Goal: Task Accomplishment & Management: Manage account settings

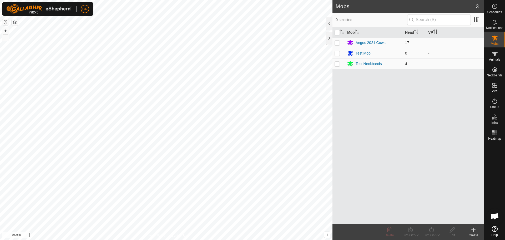
click at [339, 43] on p-checkbox at bounding box center [337, 43] width 5 height 4
checkbox input "true"
click at [478, 231] on create-svg-icon at bounding box center [473, 229] width 21 height 6
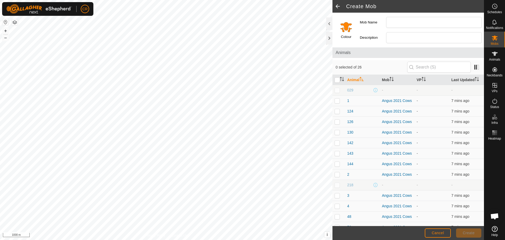
click at [338, 6] on span at bounding box center [338, 6] width 11 height 13
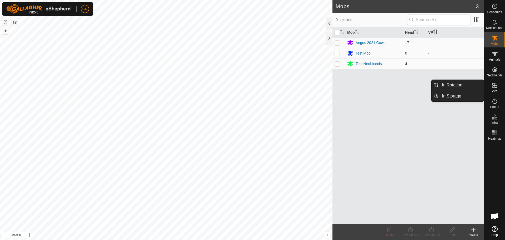
click at [494, 86] on icon at bounding box center [495, 85] width 6 height 6
click at [498, 87] on icon at bounding box center [495, 85] width 6 height 6
click at [495, 87] on icon at bounding box center [495, 85] width 5 height 5
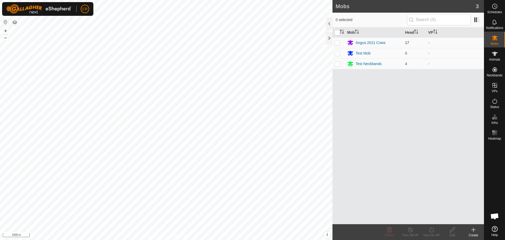
click at [340, 42] on td at bounding box center [339, 42] width 13 height 11
checkbox input "true"
click at [474, 231] on icon at bounding box center [474, 230] width 0 height 4
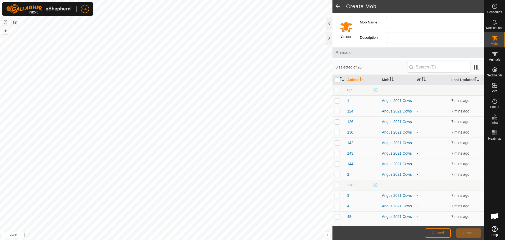
click at [167, 234] on div "Privacy Policy Contact Us + – ⇧ i This application includes HERE Maps. © 2024 H…" at bounding box center [166, 120] width 333 height 240
click at [340, 6] on span at bounding box center [338, 6] width 11 height 13
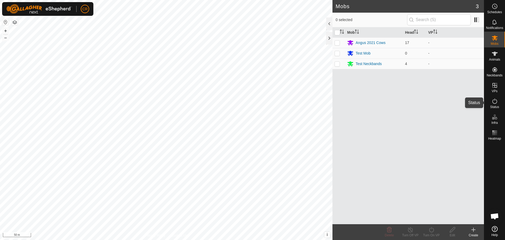
click at [495, 103] on icon at bounding box center [495, 101] width 6 height 6
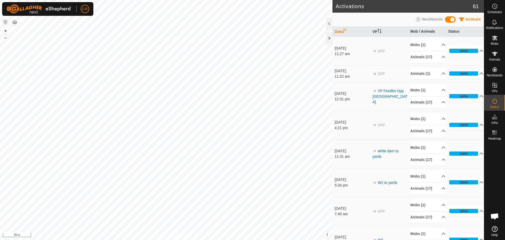
click at [495, 102] on icon at bounding box center [495, 101] width 6 height 6
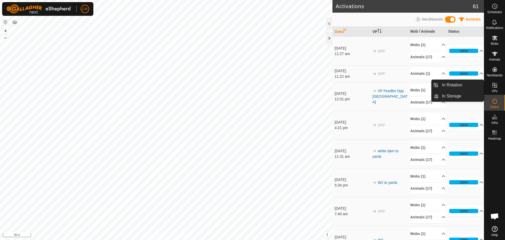
click at [496, 86] on icon at bounding box center [495, 85] width 6 height 6
click at [498, 86] on icon at bounding box center [495, 85] width 6 height 6
click at [495, 88] on icon at bounding box center [495, 85] width 6 height 6
click at [458, 96] on span "In Storage" at bounding box center [451, 96] width 19 height 6
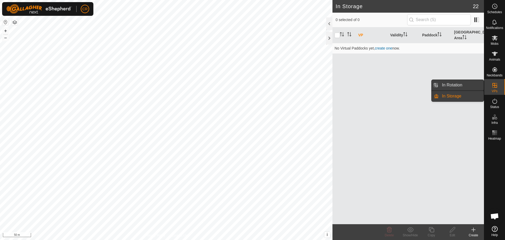
click at [470, 85] on link "In Rotation" at bounding box center [461, 85] width 45 height 11
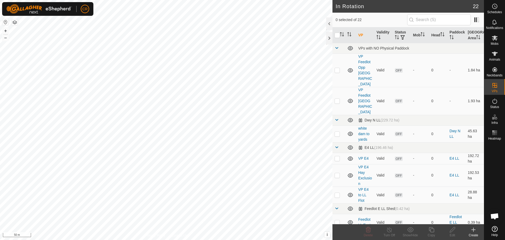
click at [474, 232] on icon at bounding box center [473, 229] width 6 height 6
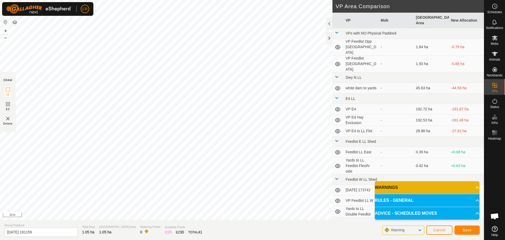
click at [14, 22] on button "button" at bounding box center [15, 22] width 6 height 6
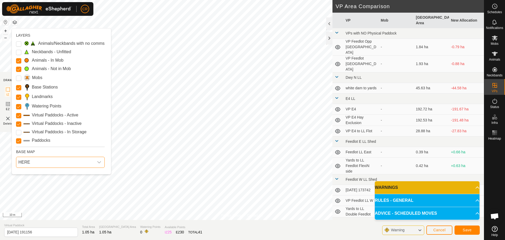
click at [44, 164] on span "HERE" at bounding box center [55, 162] width 78 height 11
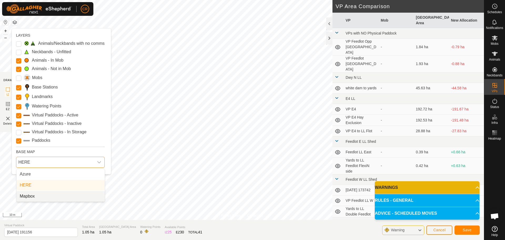
click at [41, 194] on li "Mapbox" at bounding box center [61, 196] width 88 height 11
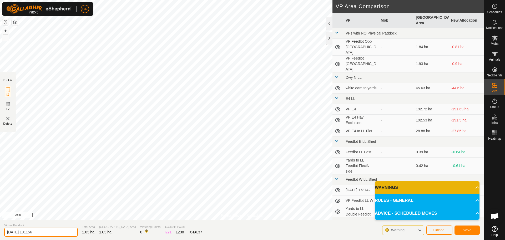
click at [49, 233] on input "[DATE] 191156" at bounding box center [41, 231] width 74 height 9
drag, startPoint x: 49, startPoint y: 232, endPoint x: 1, endPoint y: 228, distance: 48.8
click at [1, 228] on section "Virtual Paddock [DATE] 191156 Total Area 1.03 ha [GEOGRAPHIC_DATA] Area 1.03 ha…" at bounding box center [242, 230] width 484 height 20
type input "Feedlot opposite [GEOGRAPHIC_DATA]"
click at [470, 231] on span "Save" at bounding box center [467, 230] width 9 height 4
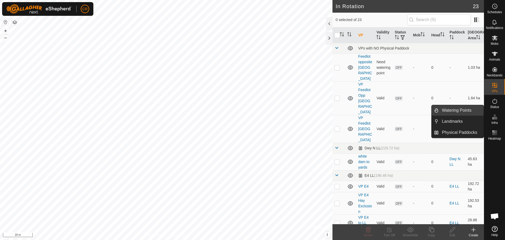
click at [469, 112] on link "Watering Points" at bounding box center [461, 110] width 45 height 11
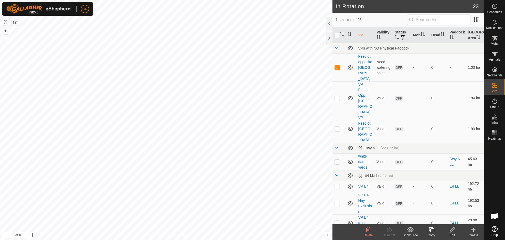
checkbox input "false"
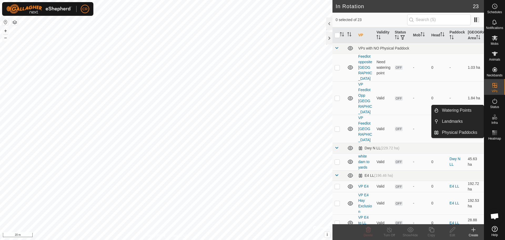
click at [496, 119] on icon at bounding box center [496, 118] width 2 height 3
click at [464, 110] on link "Watering Points" at bounding box center [461, 110] width 45 height 11
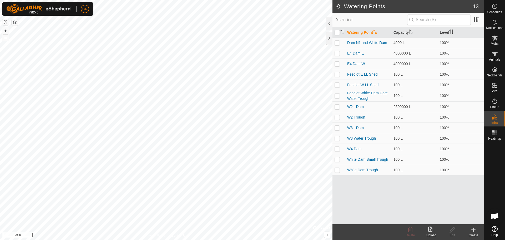
click at [474, 234] on div "Create" at bounding box center [473, 235] width 21 height 5
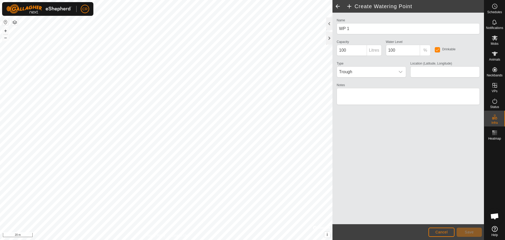
type input "-33.261503, 121.136675"
click at [476, 232] on button "Save" at bounding box center [469, 231] width 25 height 9
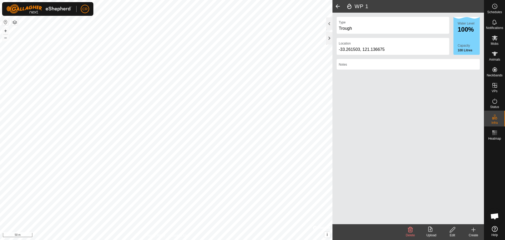
click at [339, 6] on span at bounding box center [338, 6] width 11 height 13
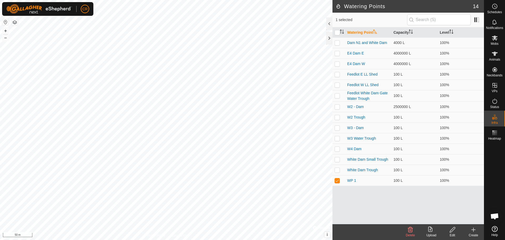
click at [455, 230] on icon at bounding box center [452, 229] width 7 height 6
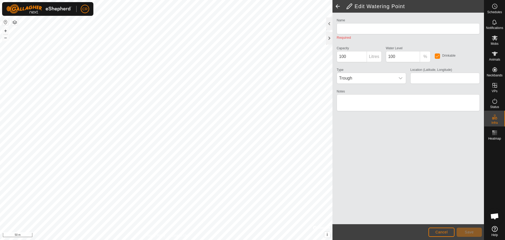
type input "WP 1"
type input "-33.261503, 121.136675"
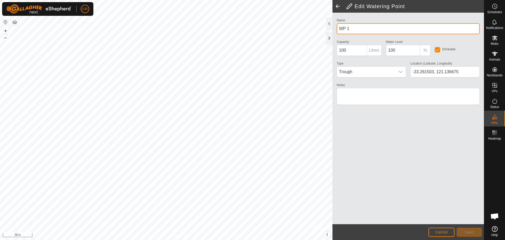
click at [356, 30] on input "WP 1" at bounding box center [408, 28] width 143 height 11
click at [322, 31] on div "Edit Watering Point Name WP 1 Capacity 100 Litres Water Level 100 % Drinkable T…" at bounding box center [242, 120] width 484 height 240
click at [360, 29] on input "WP 1" at bounding box center [408, 28] width 143 height 11
type input "WP Feedlot opposite White dam dam"
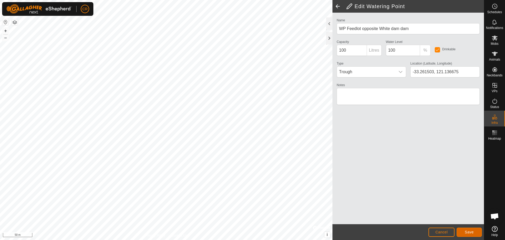
click at [469, 231] on span "Save" at bounding box center [469, 232] width 9 height 4
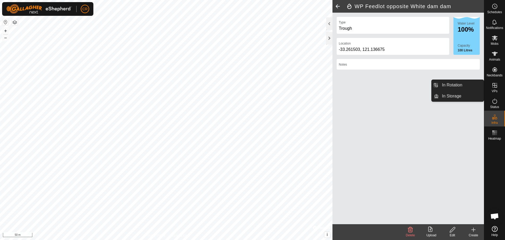
click at [496, 84] on icon at bounding box center [495, 85] width 6 height 6
click at [494, 90] on span "VPs" at bounding box center [495, 90] width 6 height 3
click at [469, 85] on link "In Rotation" at bounding box center [461, 85] width 45 height 11
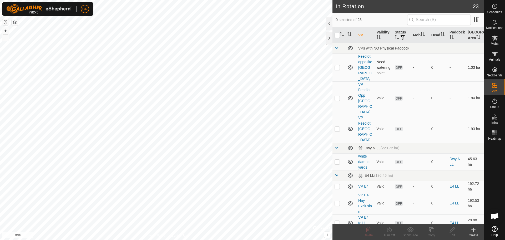
click at [338, 68] on p-checkbox at bounding box center [337, 67] width 5 height 4
checkbox input "true"
click at [453, 233] on div "Edit" at bounding box center [452, 235] width 21 height 5
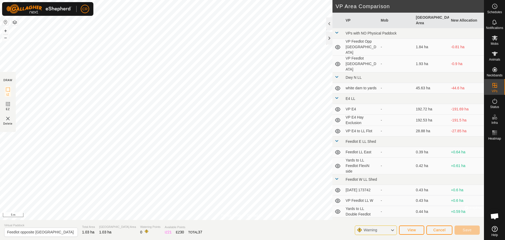
click at [16, 21] on button "button" at bounding box center [15, 22] width 6 height 6
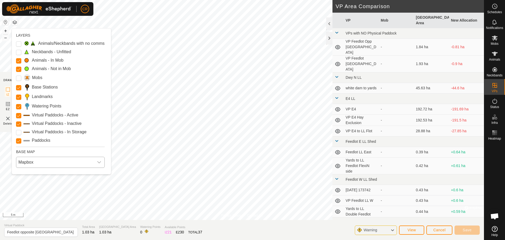
click at [43, 161] on span "Mapbox" at bounding box center [55, 162] width 78 height 11
click at [42, 172] on li "Azure" at bounding box center [61, 174] width 88 height 11
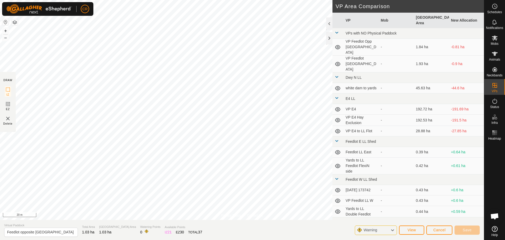
click at [15, 20] on button "button" at bounding box center [15, 22] width 6 height 6
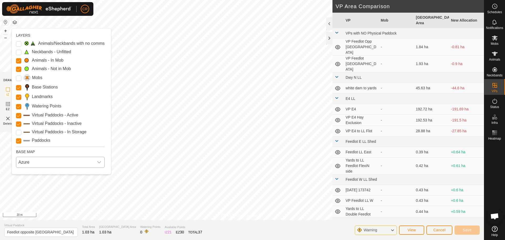
click at [36, 163] on span "Azure" at bounding box center [55, 162] width 78 height 11
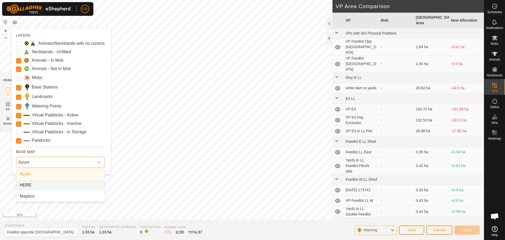
click at [37, 188] on li "HERE" at bounding box center [61, 185] width 88 height 11
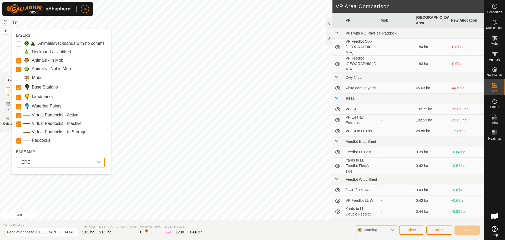
click at [82, 162] on span "HERE" at bounding box center [55, 162] width 78 height 11
click at [47, 174] on li "Azure" at bounding box center [61, 174] width 88 height 11
click at [97, 164] on icon "dropdown trigger" at bounding box center [99, 162] width 4 height 4
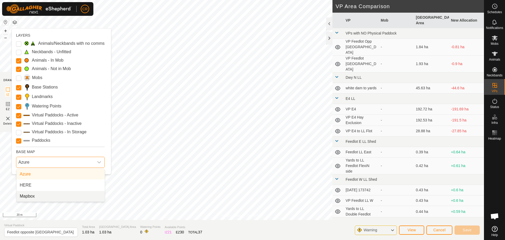
click at [59, 195] on li "Mapbox" at bounding box center [61, 196] width 88 height 11
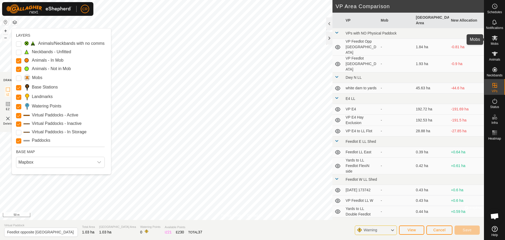
click at [494, 38] on icon at bounding box center [495, 38] width 6 height 5
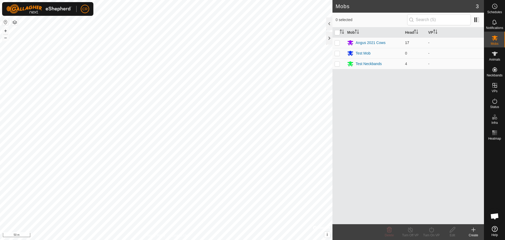
click at [337, 44] on p-checkbox at bounding box center [337, 43] width 5 height 4
checkbox input "true"
click at [434, 234] on div "Turn On VP" at bounding box center [431, 235] width 21 height 5
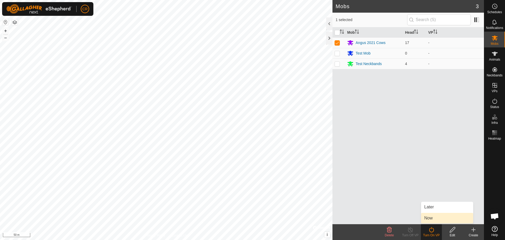
click at [432, 220] on link "Now" at bounding box center [447, 218] width 52 height 11
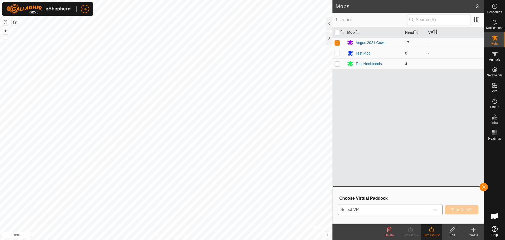
click at [420, 210] on span "Select VP" at bounding box center [384, 209] width 92 height 11
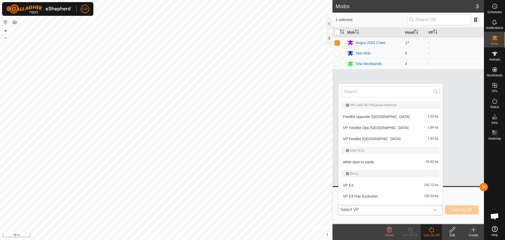
click at [378, 116] on li "Feedlot opposite [GEOGRAPHIC_DATA] 1.03 ha" at bounding box center [391, 116] width 104 height 11
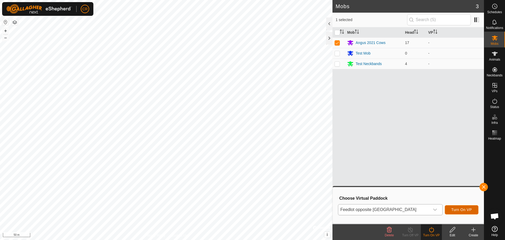
click at [467, 209] on span "Turn On VP" at bounding box center [462, 209] width 21 height 4
